Goal: Task Accomplishment & Management: Use online tool/utility

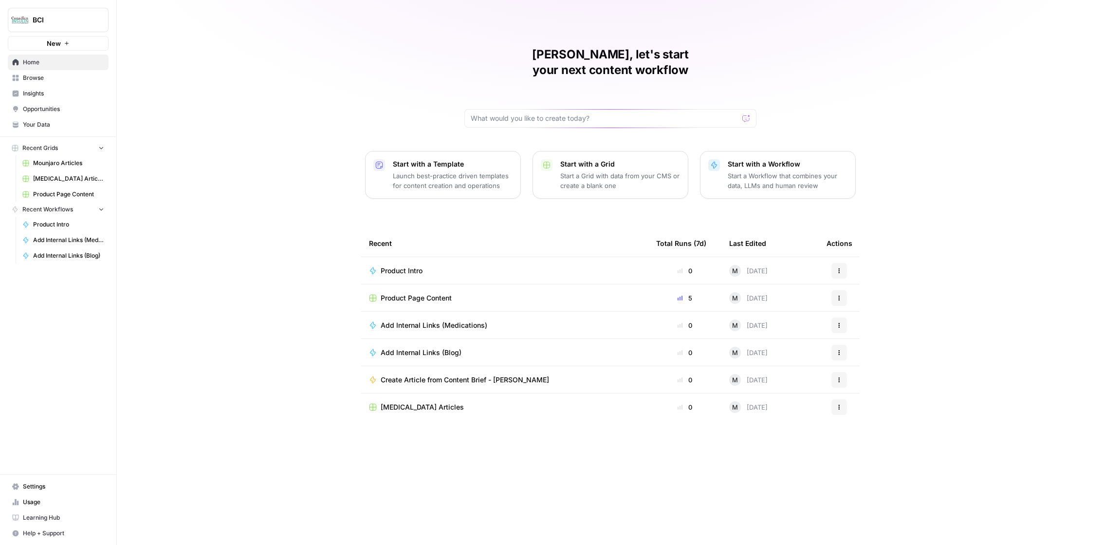
click at [53, 190] on span "Product Page Content" at bounding box center [68, 194] width 71 height 9
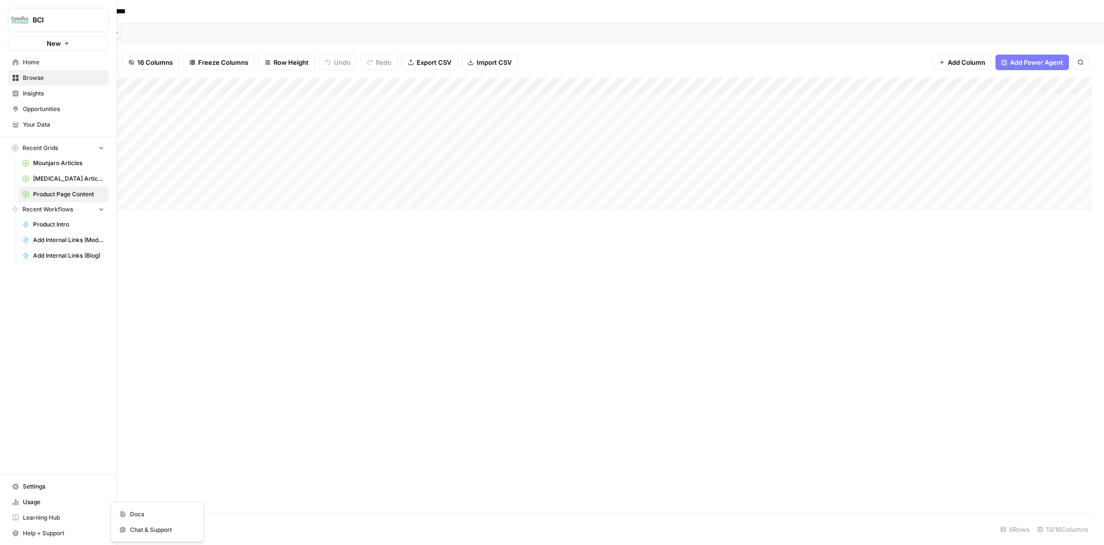
click at [37, 534] on span "Help + Support" at bounding box center [63, 533] width 81 height 9
click at [147, 528] on span "Chat & Support" at bounding box center [162, 529] width 65 height 9
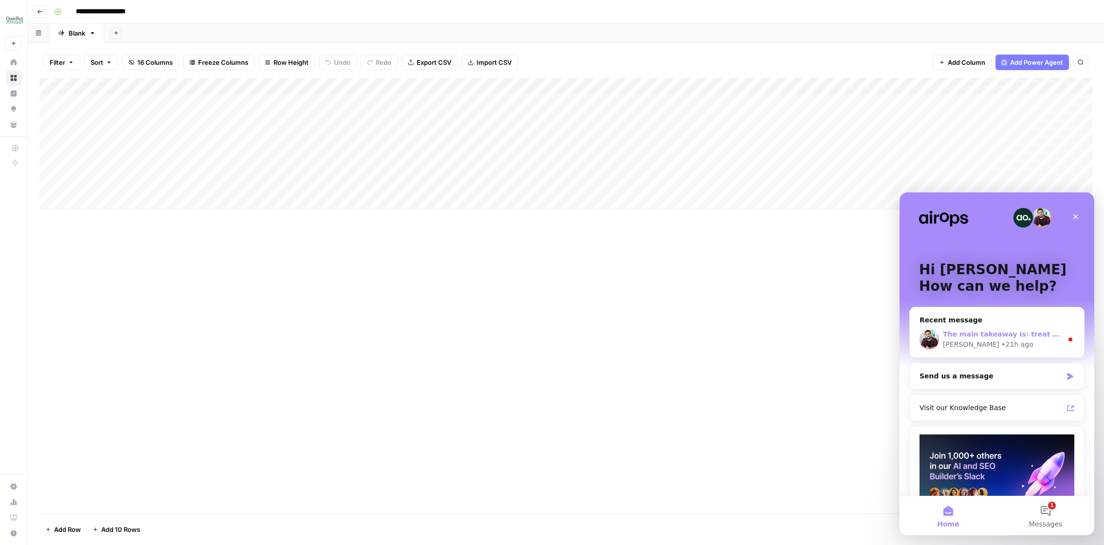
click at [1001, 340] on div "• 21h ago" at bounding box center [1017, 344] width 32 height 10
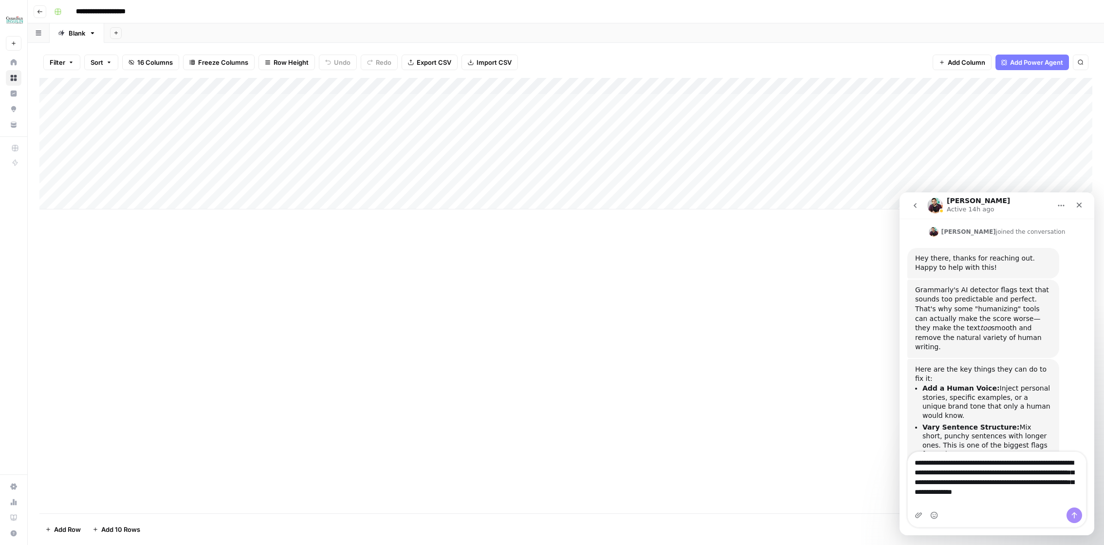
scroll to position [1436, 0]
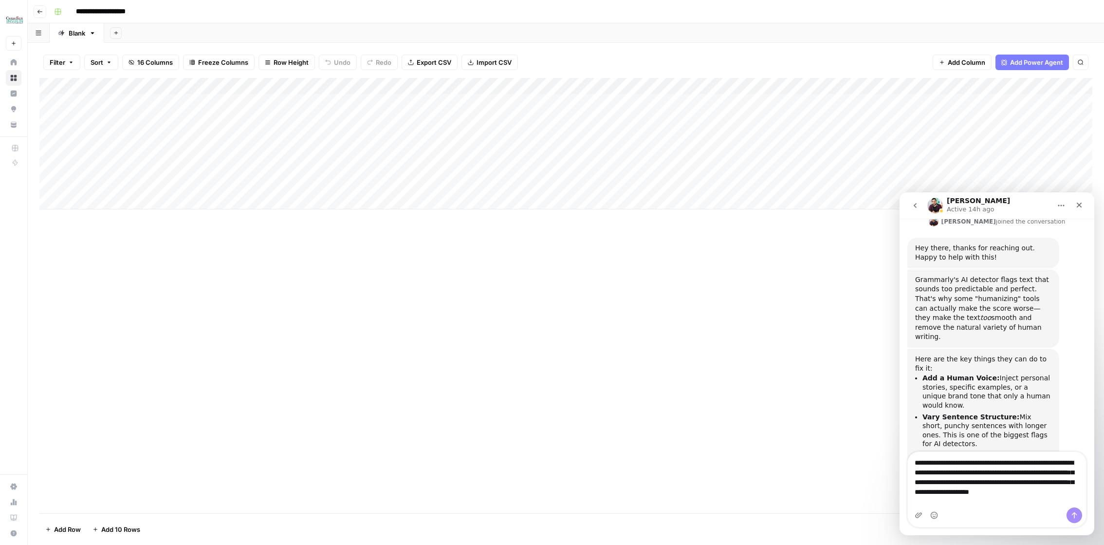
type textarea "**********"
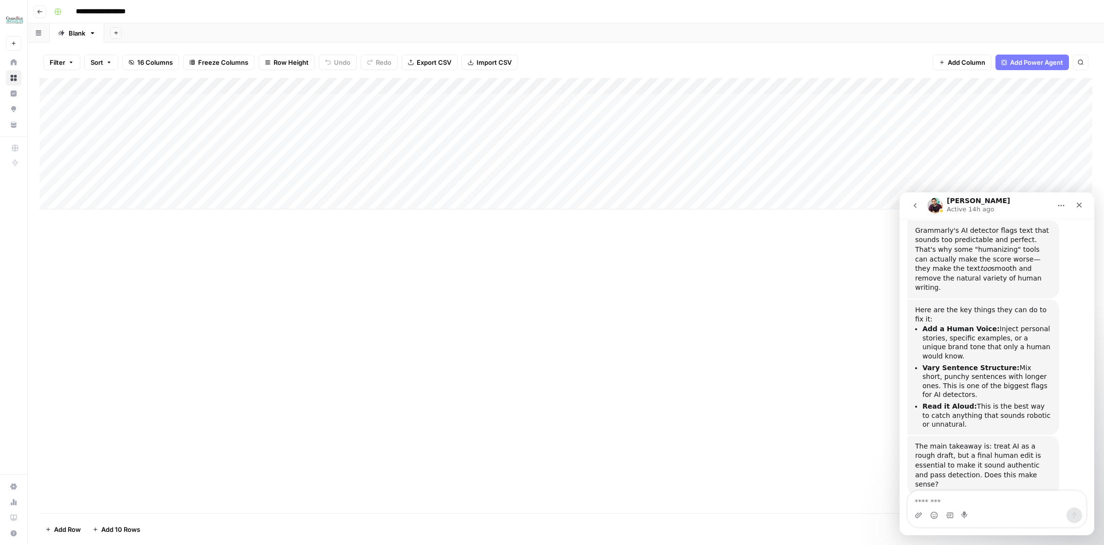
scroll to position [1499, 0]
click at [1081, 202] on icon "Close" at bounding box center [1079, 205] width 8 height 8
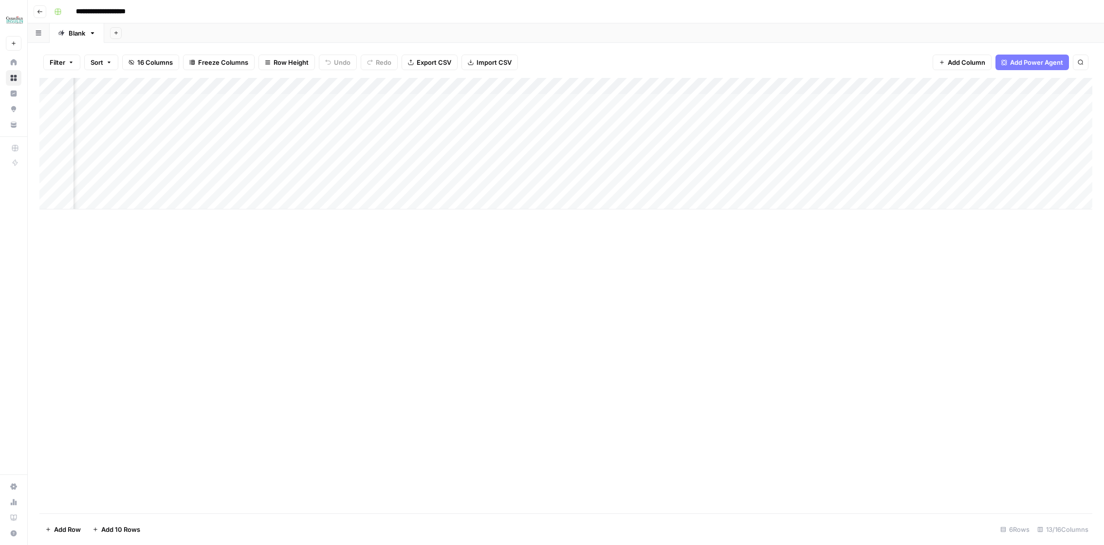
scroll to position [0, 269]
click at [664, 117] on div "Add Column" at bounding box center [565, 143] width 1053 height 131
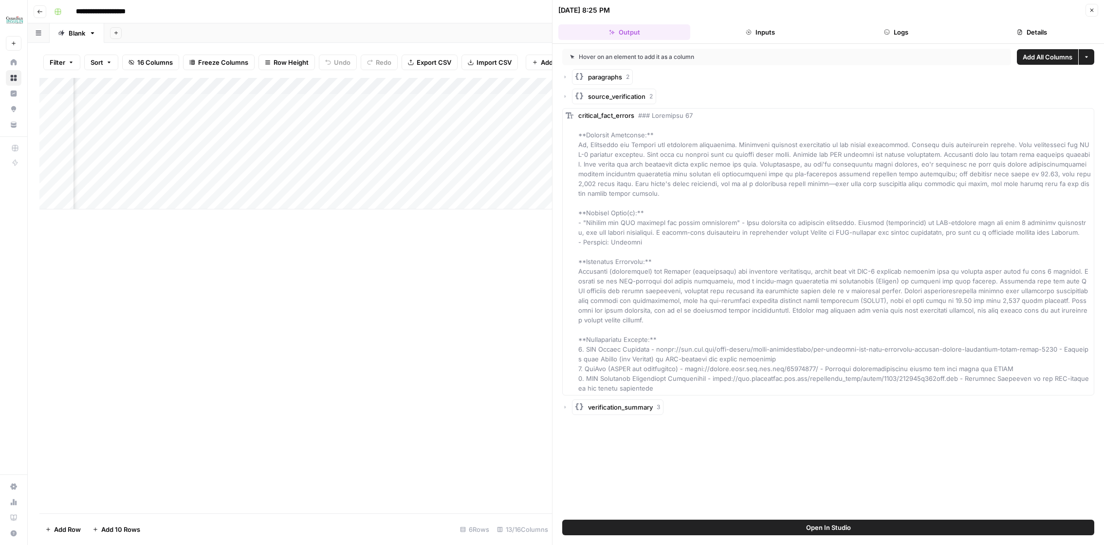
click at [1093, 8] on icon "button" at bounding box center [1092, 10] width 6 height 6
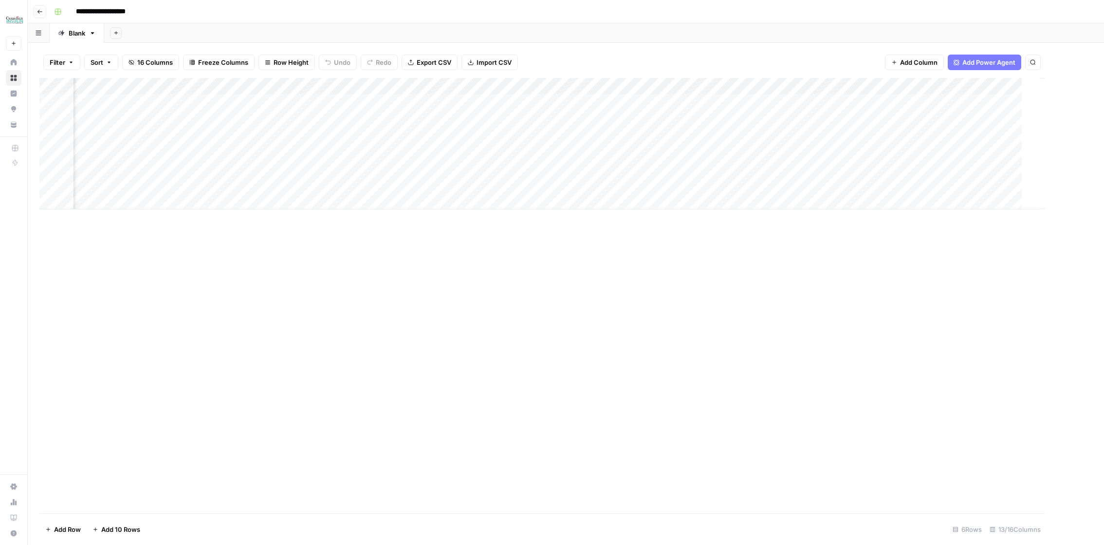
scroll to position [0, 257]
click at [603, 117] on div "Add Column" at bounding box center [565, 143] width 1053 height 131
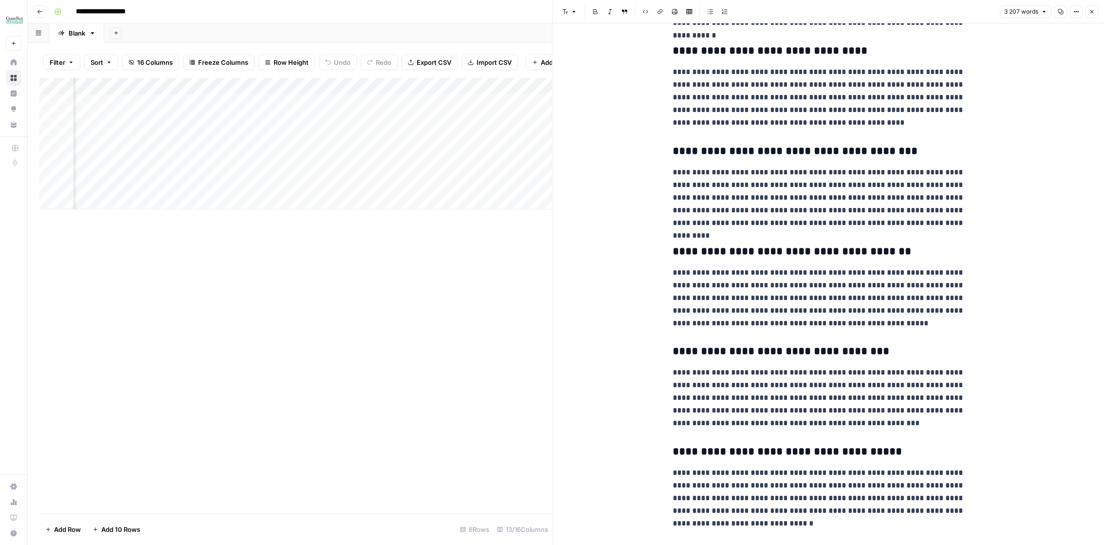
scroll to position [5864, 0]
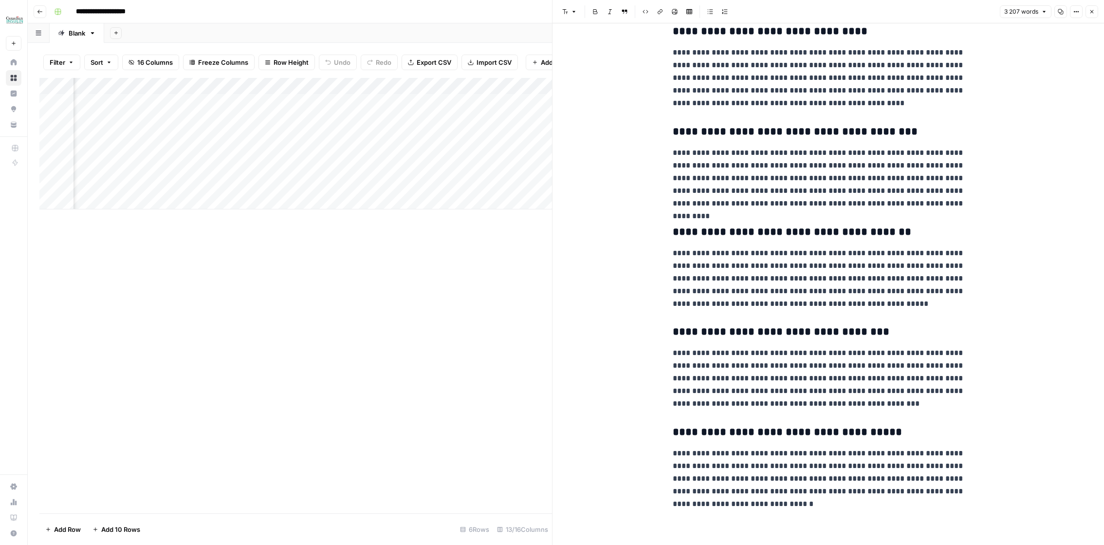
click at [1094, 9] on icon "button" at bounding box center [1092, 12] width 6 height 6
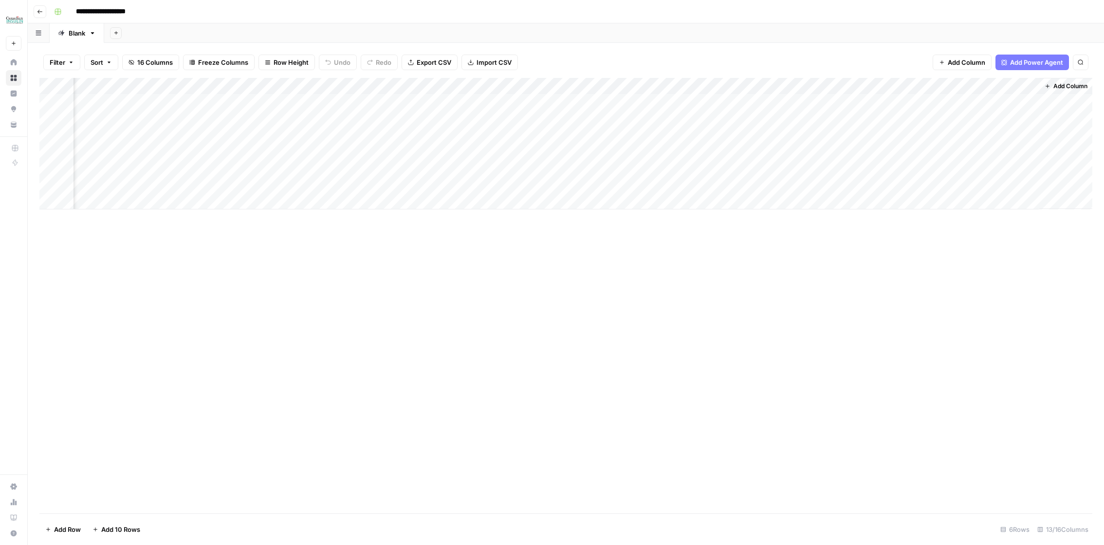
scroll to position [0, 269]
click at [593, 105] on div "Add Column" at bounding box center [565, 143] width 1053 height 131
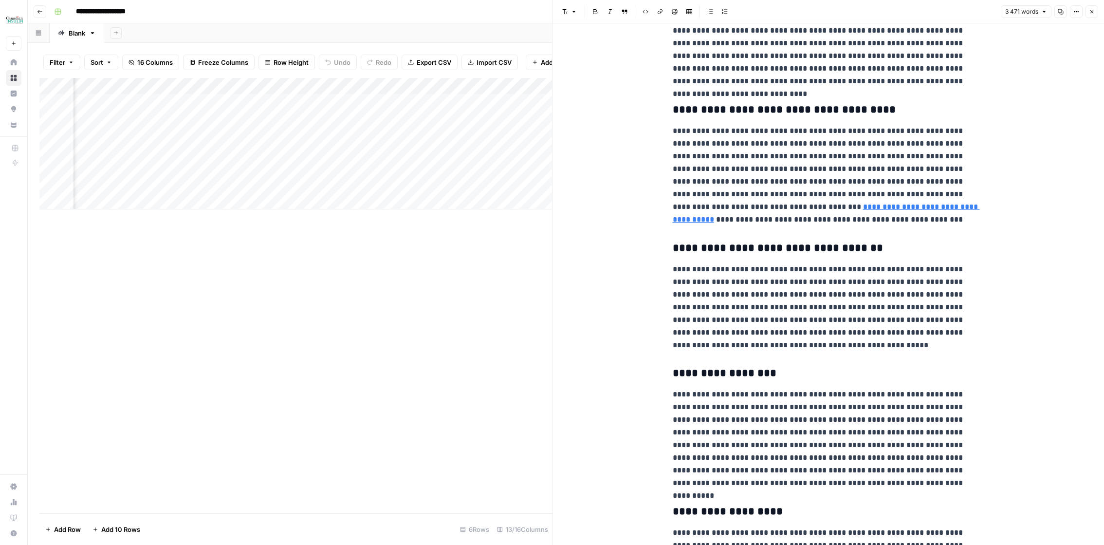
scroll to position [5874, 0]
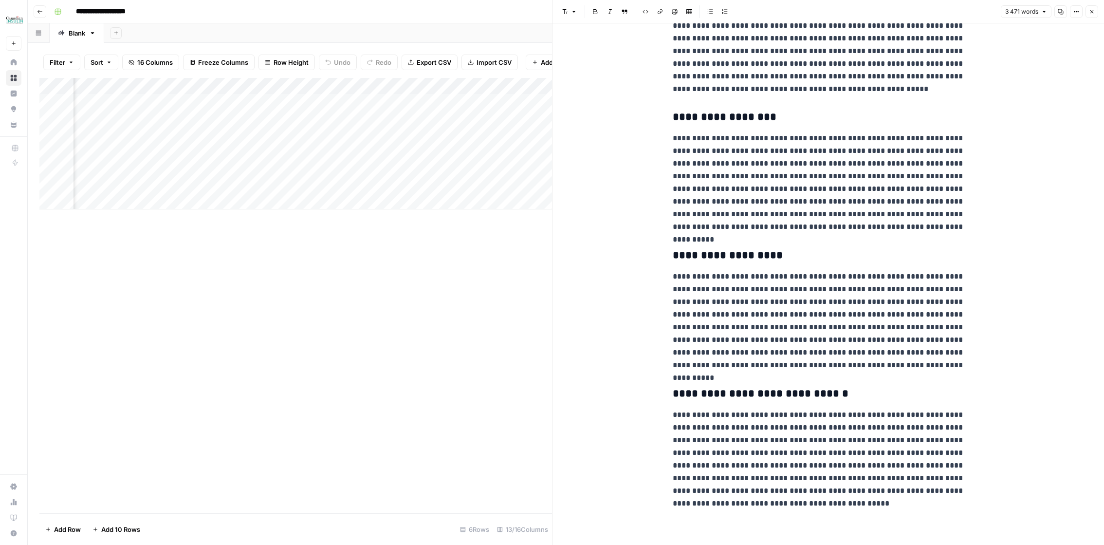
click at [1093, 12] on icon "button" at bounding box center [1092, 12] width 6 height 6
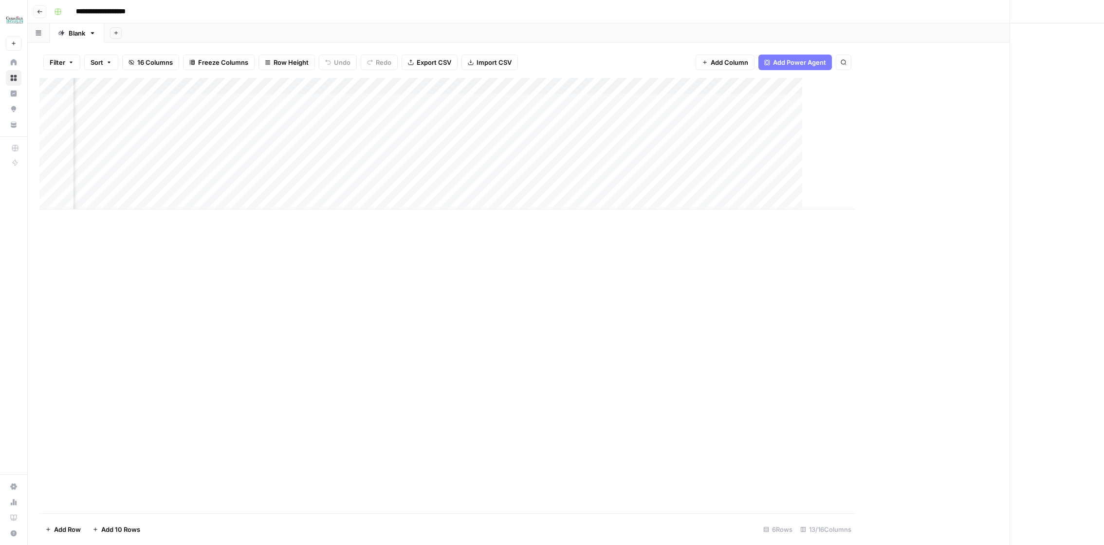
scroll to position [0, 257]
